Goal: Navigation & Orientation: Go to known website

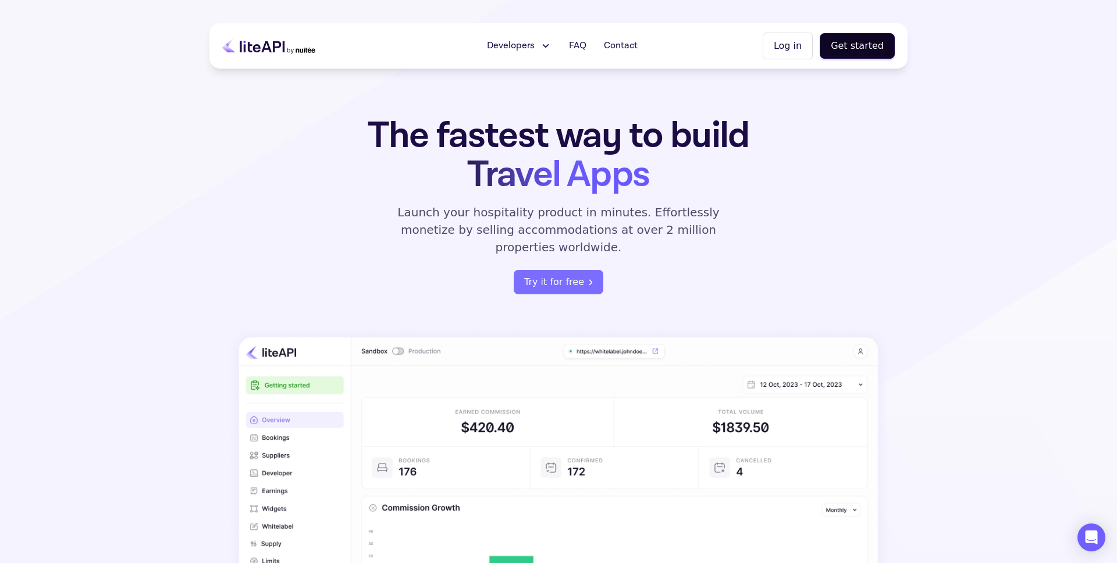
drag, startPoint x: 945, startPoint y: 138, endPoint x: 901, endPoint y: 99, distance: 59.0
click at [943, 135] on section "The fastest way to build Travel Apps Launch your hospitality product in minutes…" at bounding box center [558, 374] width 1117 height 748
click at [862, 43] on button "Get started" at bounding box center [857, 46] width 75 height 26
click at [796, 48] on button "Log in" at bounding box center [788, 46] width 50 height 27
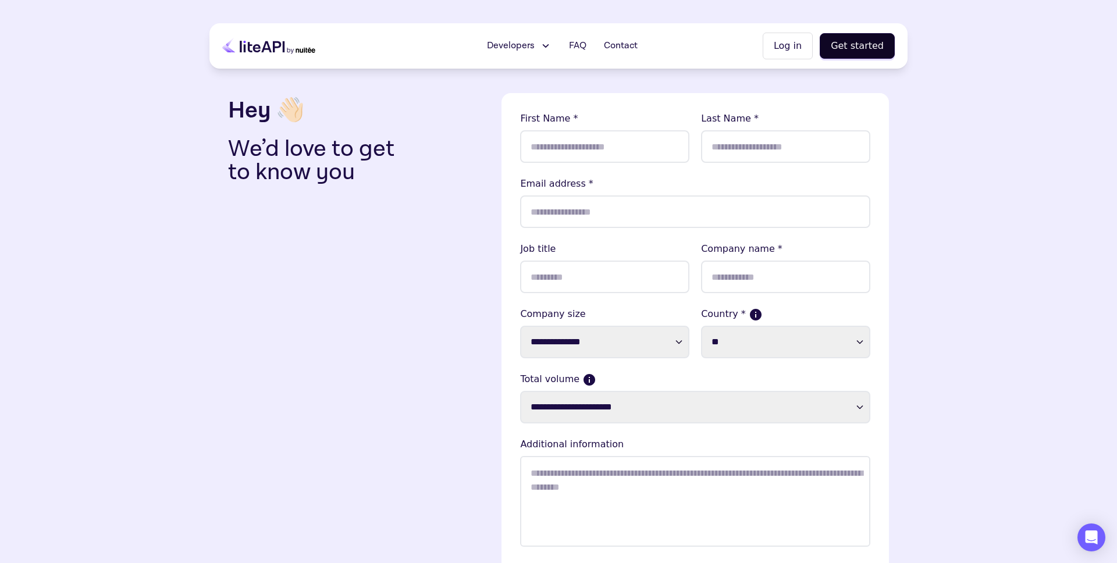
scroll to position [72, 0]
